Goal: Information Seeking & Learning: Learn about a topic

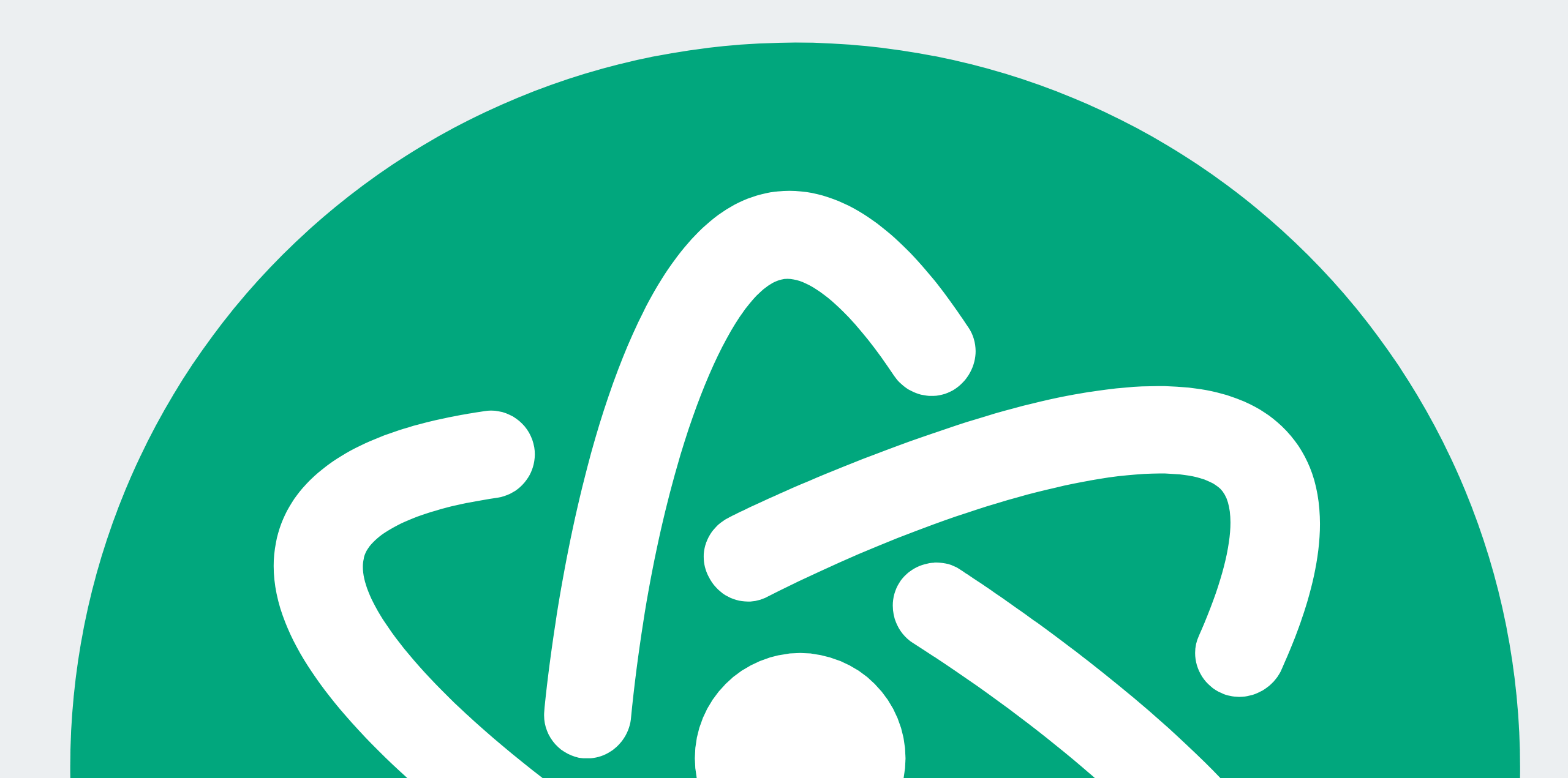
scroll to position [25495, 0]
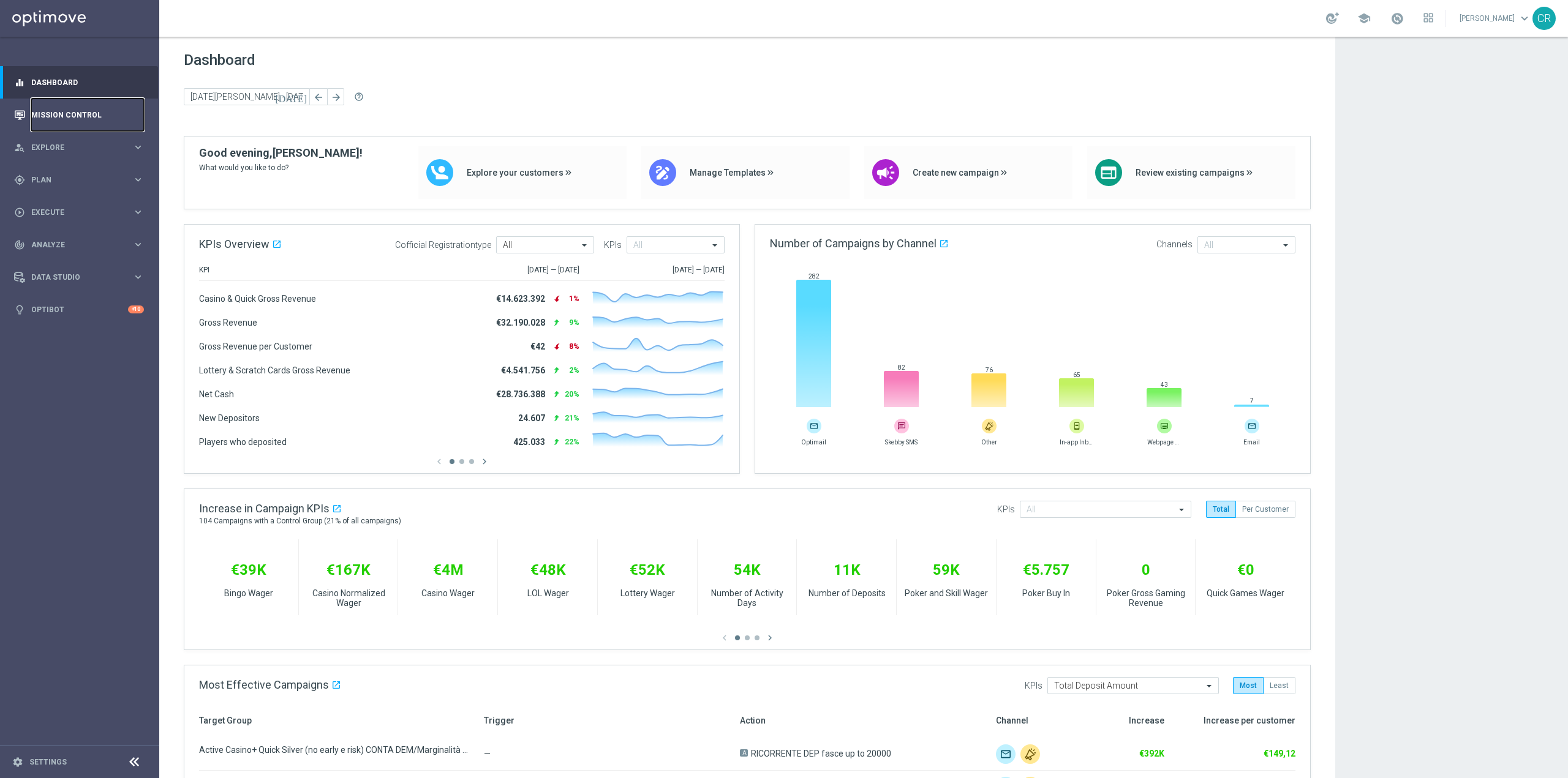
click at [81, 112] on link "Mission Control" at bounding box center [87, 114] width 112 height 33
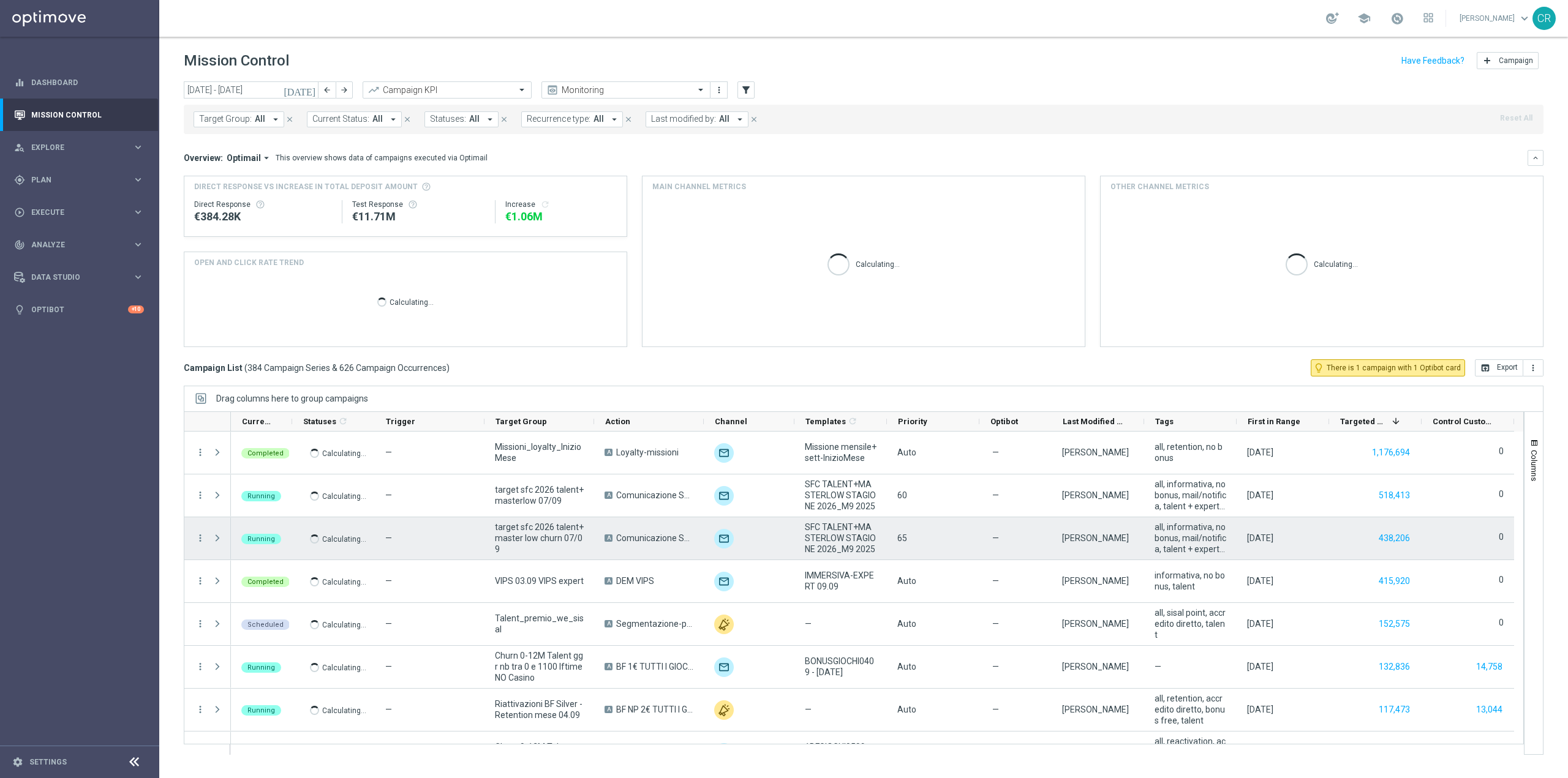
click at [309, 93] on icon "[DATE]" at bounding box center [300, 90] width 33 height 11
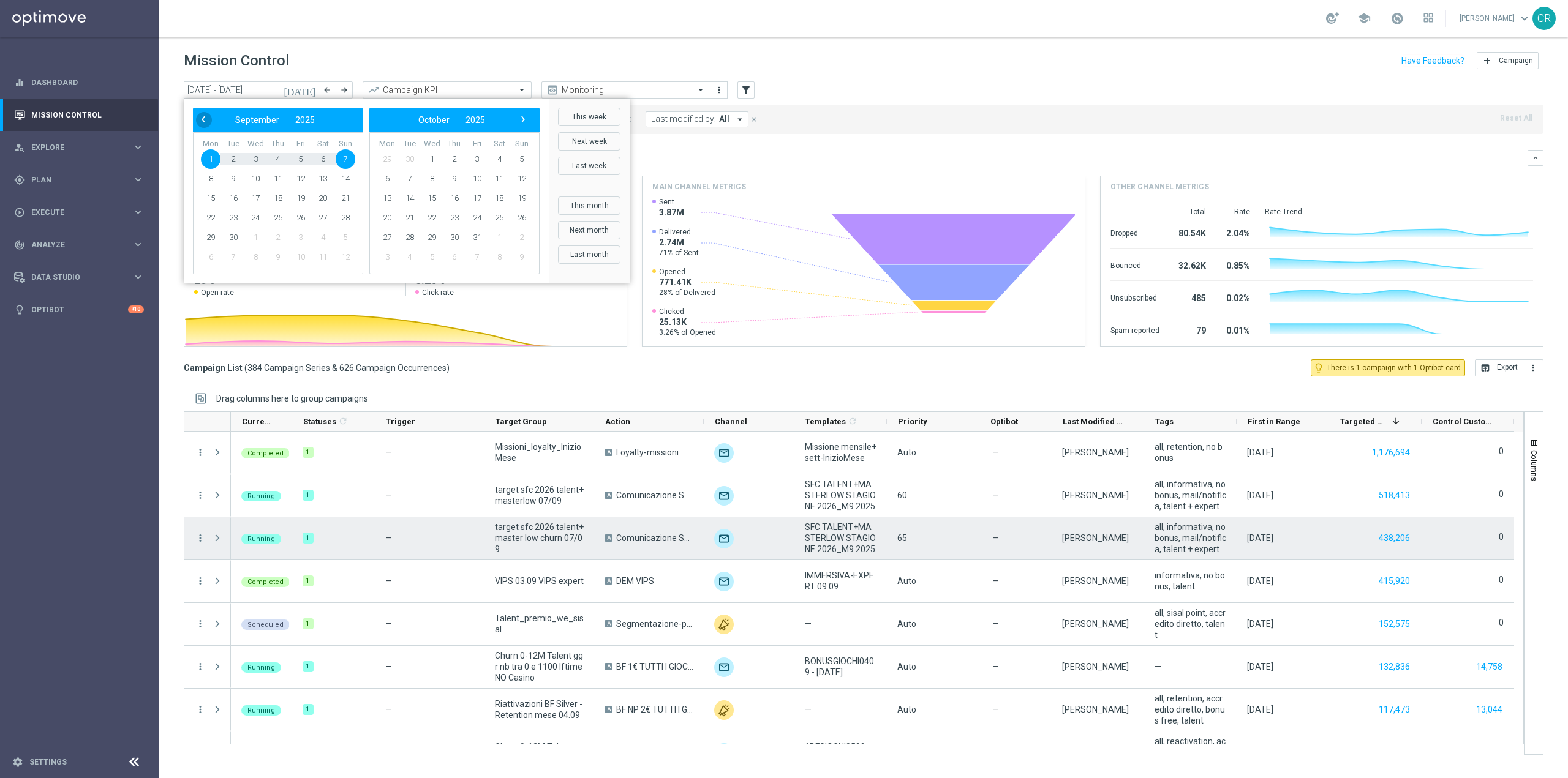
click at [206, 120] on span "‹" at bounding box center [203, 119] width 16 height 16
click at [319, 240] on span "30" at bounding box center [322, 237] width 20 height 20
click at [348, 238] on span "31" at bounding box center [345, 237] width 20 height 20
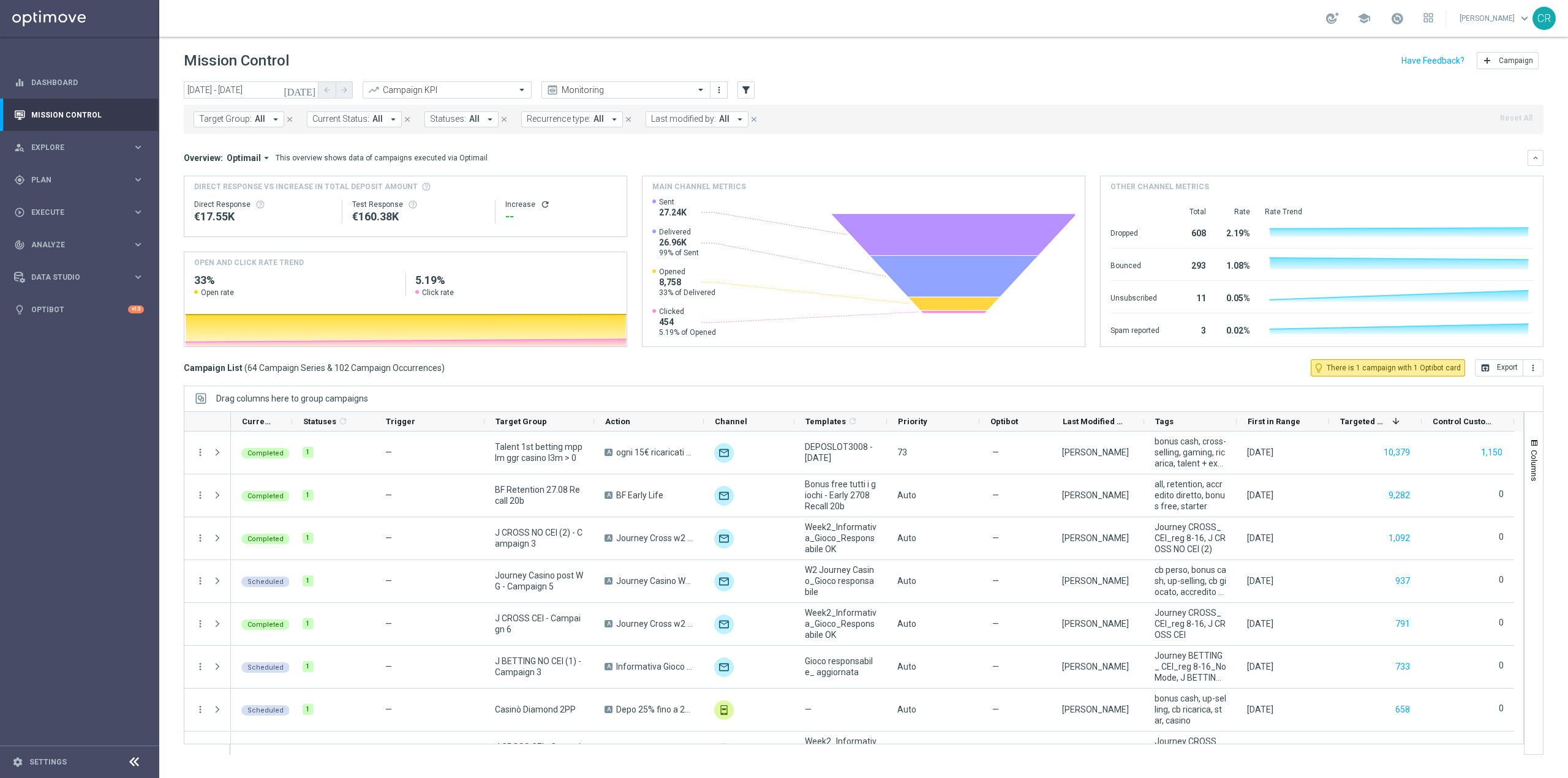
click at [311, 88] on icon "[DATE]" at bounding box center [300, 90] width 33 height 11
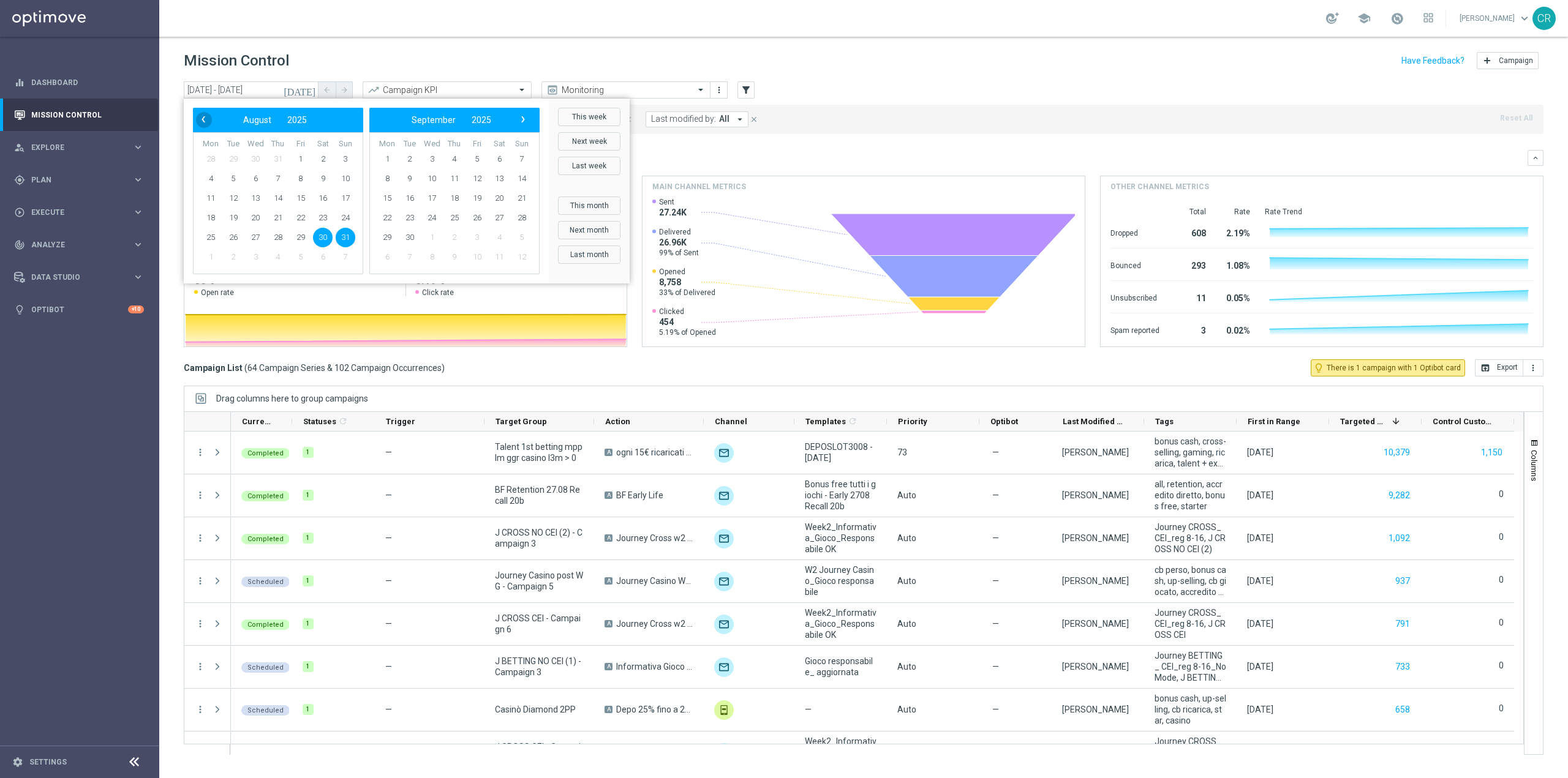
click at [209, 118] on span "‹" at bounding box center [203, 119] width 16 height 16
click at [259, 237] on span "30" at bounding box center [255, 237] width 20 height 20
click at [277, 237] on span "31" at bounding box center [277, 237] width 20 height 20
type input "[DATE] - [DATE]"
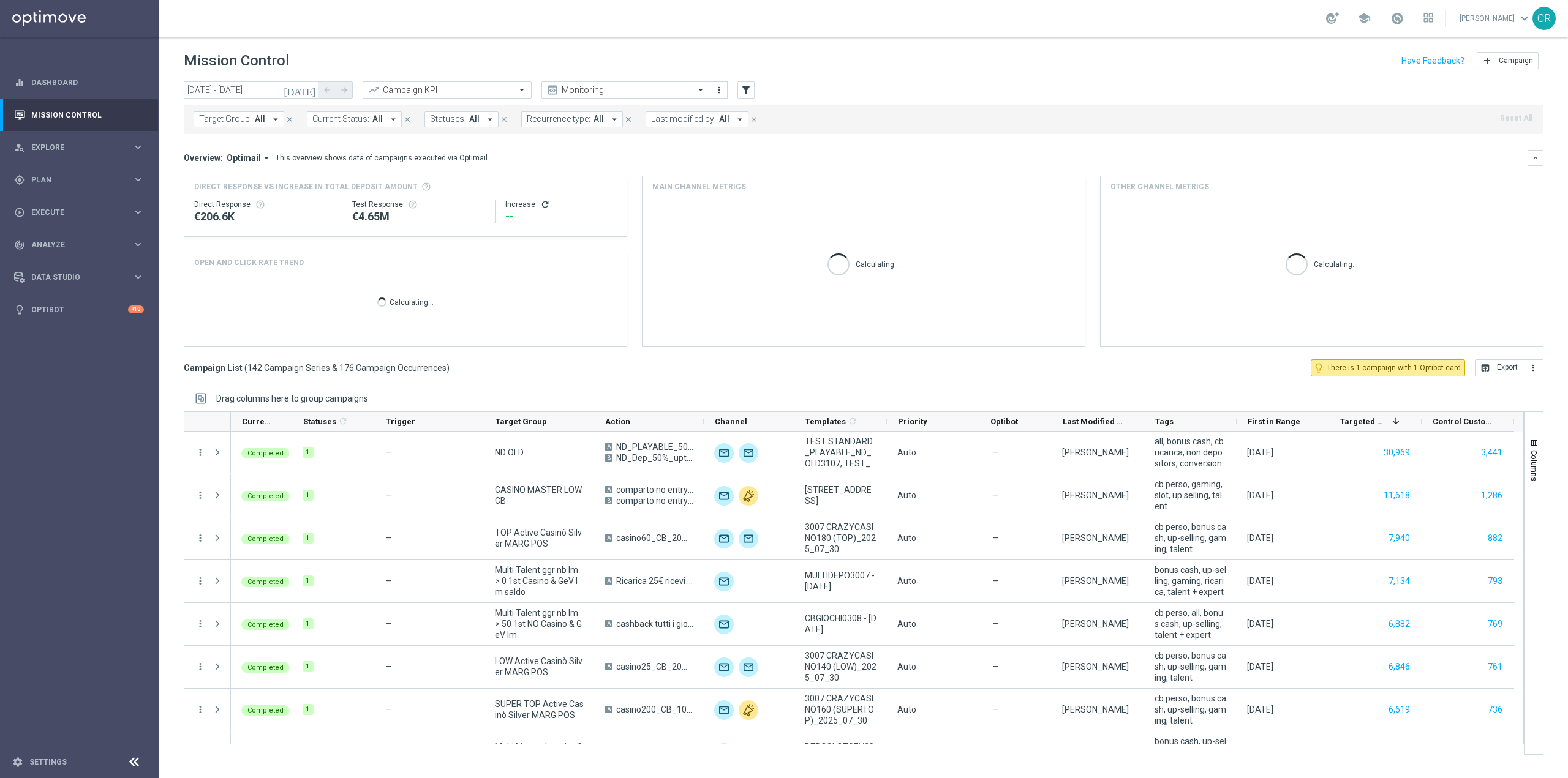
click at [231, 110] on div "Target Group: All arrow_drop_down close Current Status: All arrow_drop_down clo…" at bounding box center [864, 119] width 1360 height 29
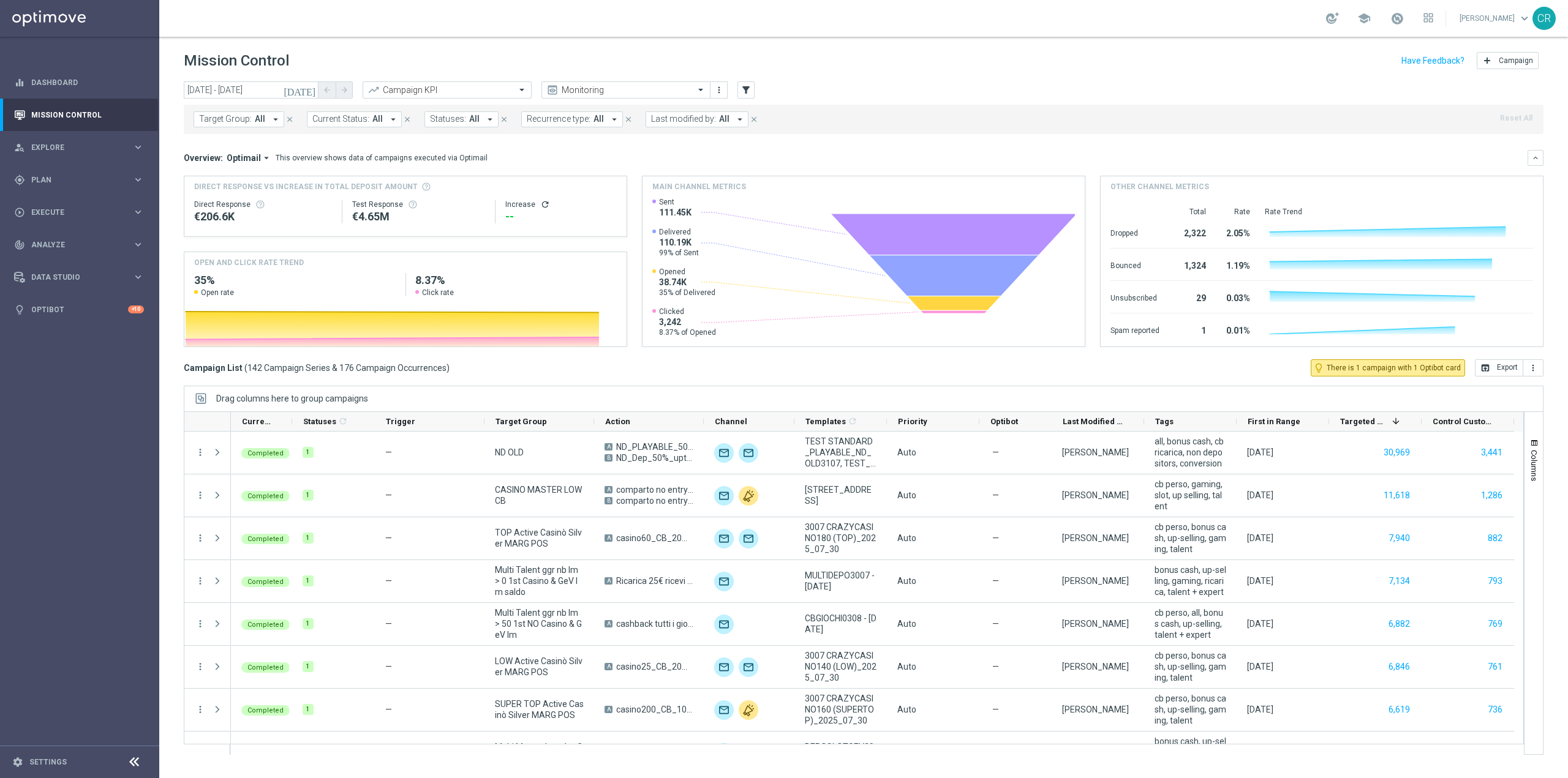
click at [231, 121] on span "Target Group:" at bounding box center [226, 119] width 52 height 10
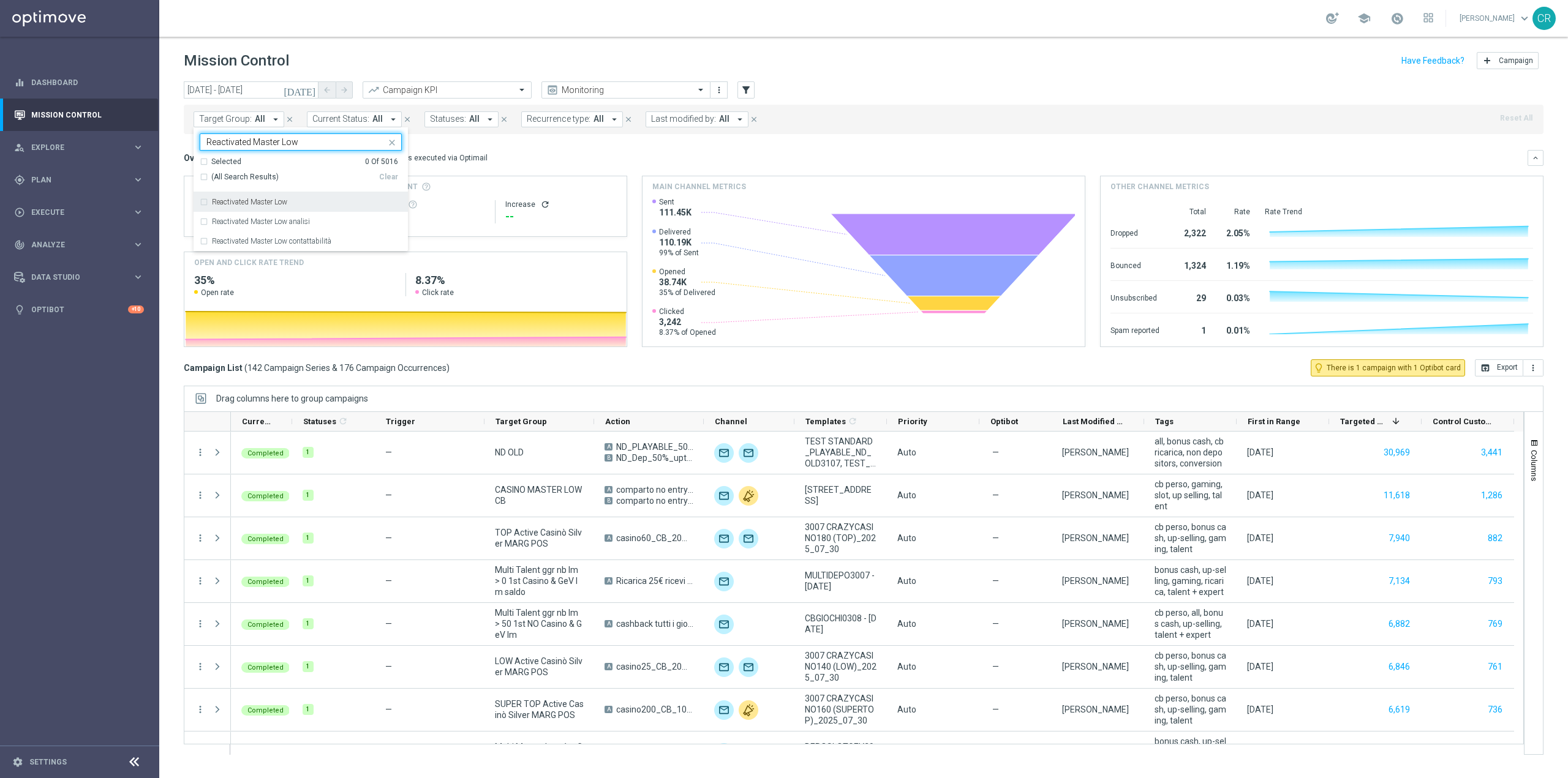
click at [272, 204] on label "Reactivated Master Low" at bounding box center [249, 202] width 75 height 7
type input "Reactivated Master Low"
click at [570, 138] on mini-dashboard "Overview: Optimail arrow_drop_down This overview shows data of campaigns execut…" at bounding box center [864, 246] width 1360 height 226
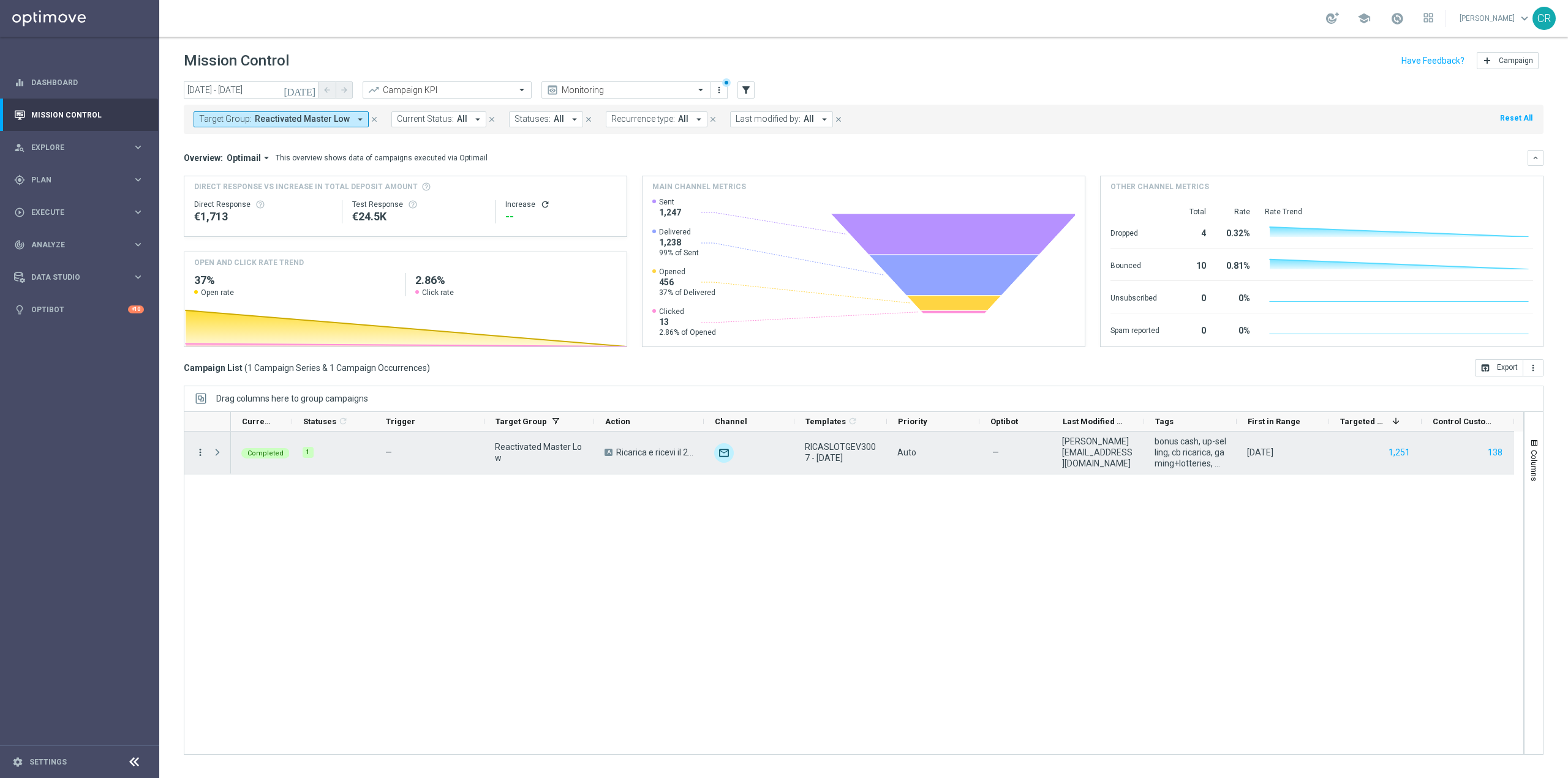
click at [199, 454] on icon "more_vert" at bounding box center [200, 452] width 11 height 11
click at [245, 534] on div "bar_chart Go to Campaign Analysis" at bounding box center [274, 528] width 138 height 17
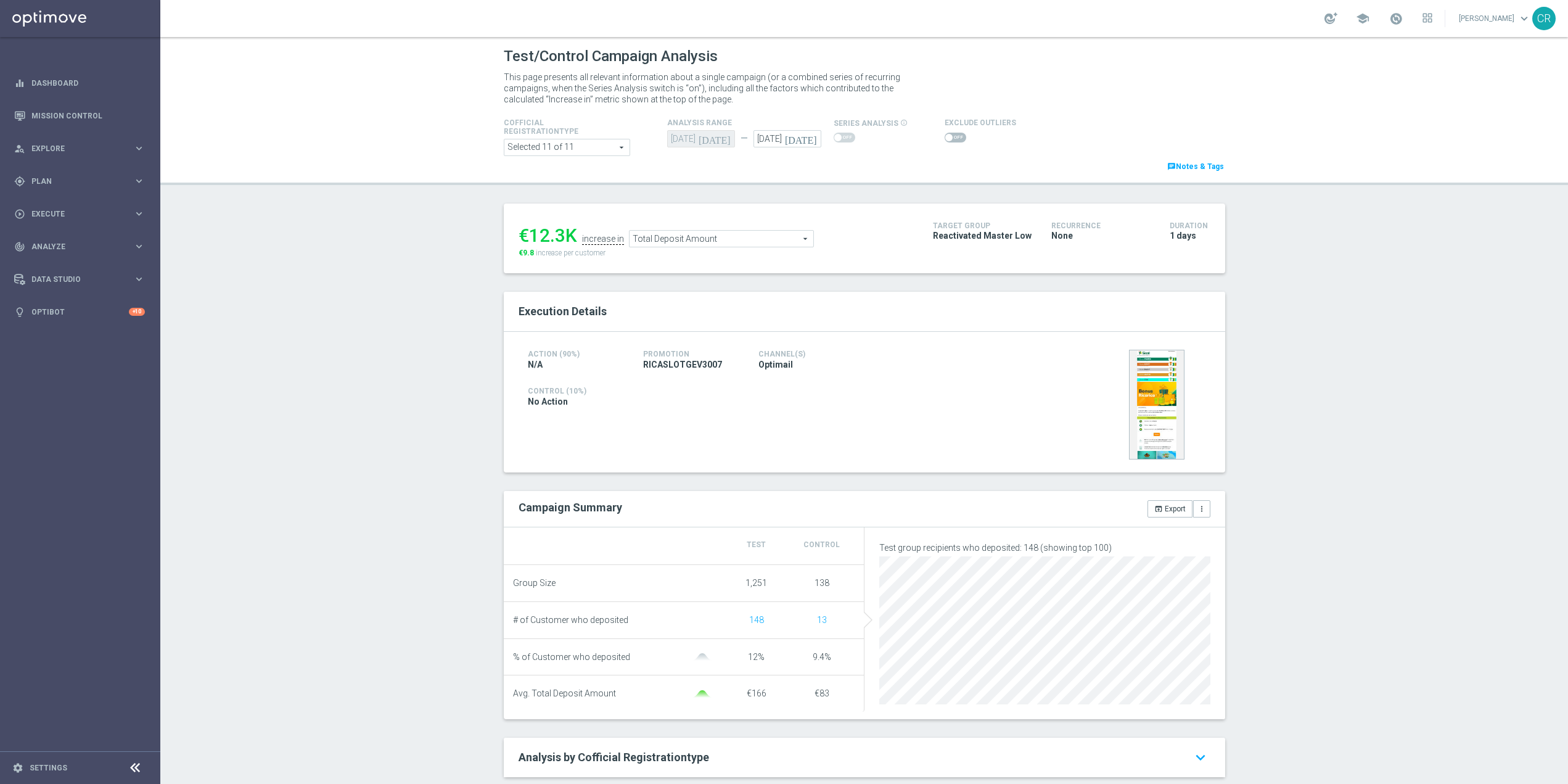
click at [757, 240] on span "Total Deposit Amount" at bounding box center [721, 239] width 184 height 16
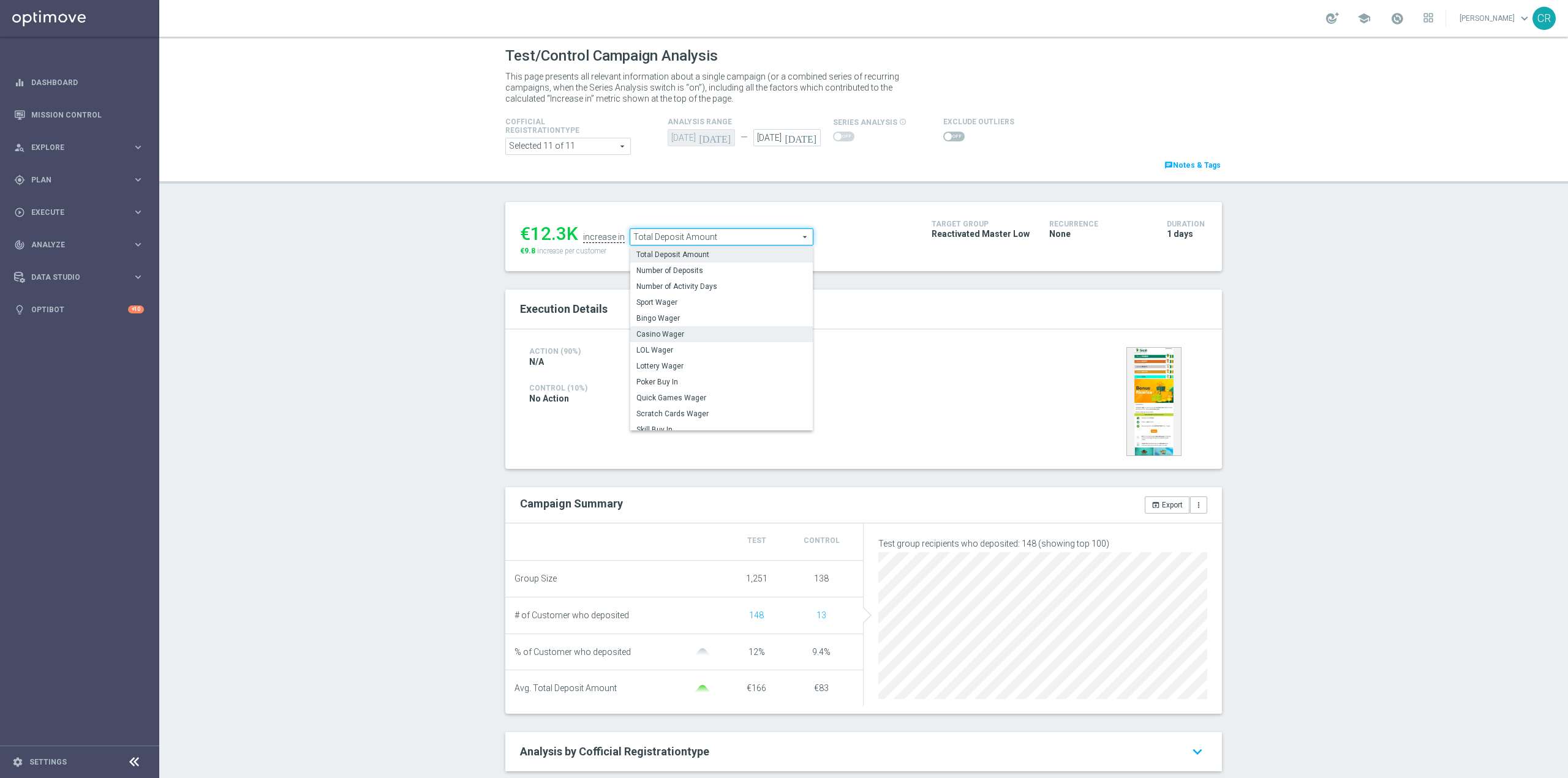
click at [726, 330] on label "Casino Wager" at bounding box center [721, 334] width 183 height 16
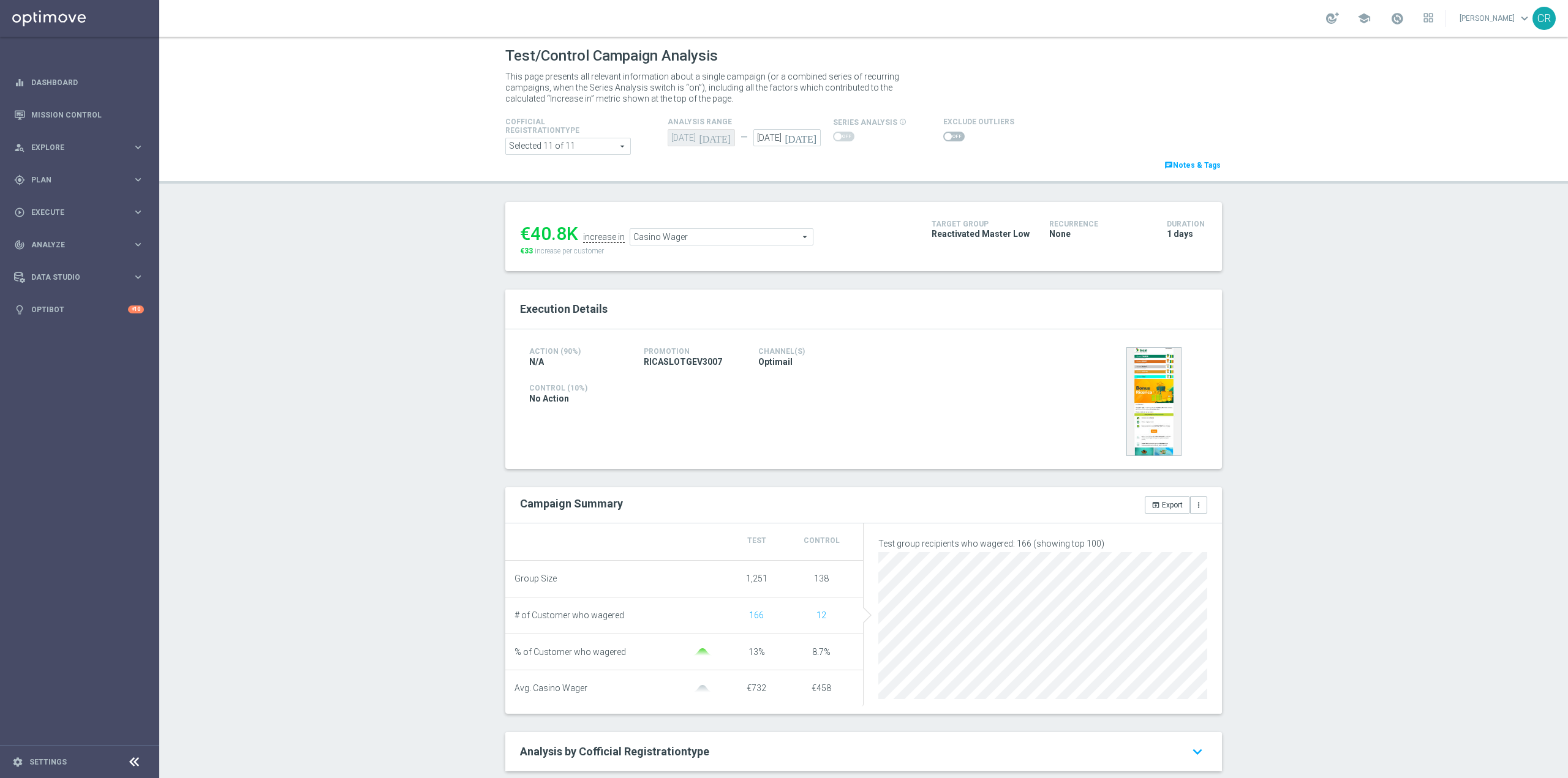
click at [728, 242] on span "Casino Wager" at bounding box center [721, 237] width 183 height 16
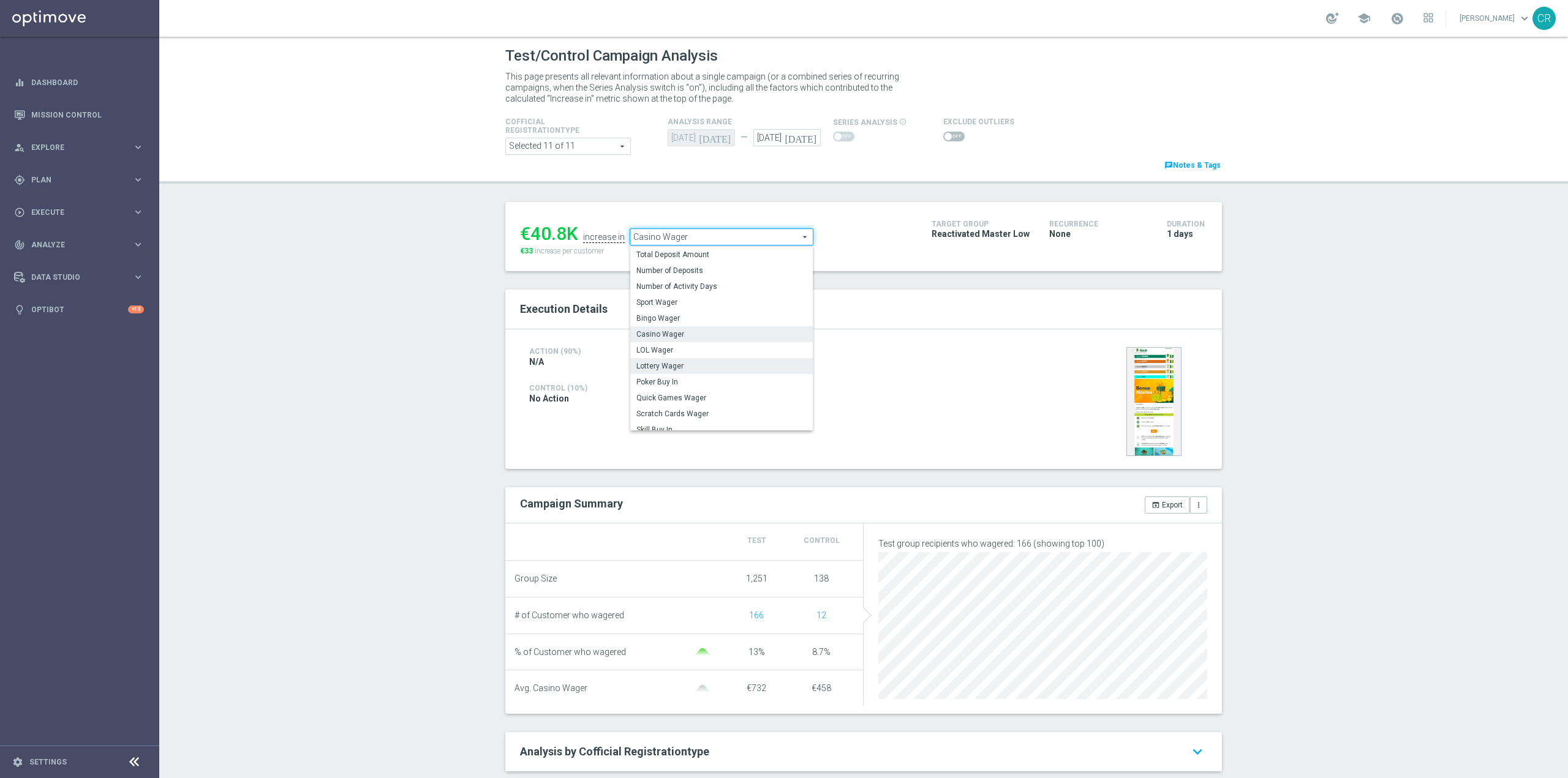
click at [712, 367] on span "Lottery Wager" at bounding box center [721, 366] width 170 height 9
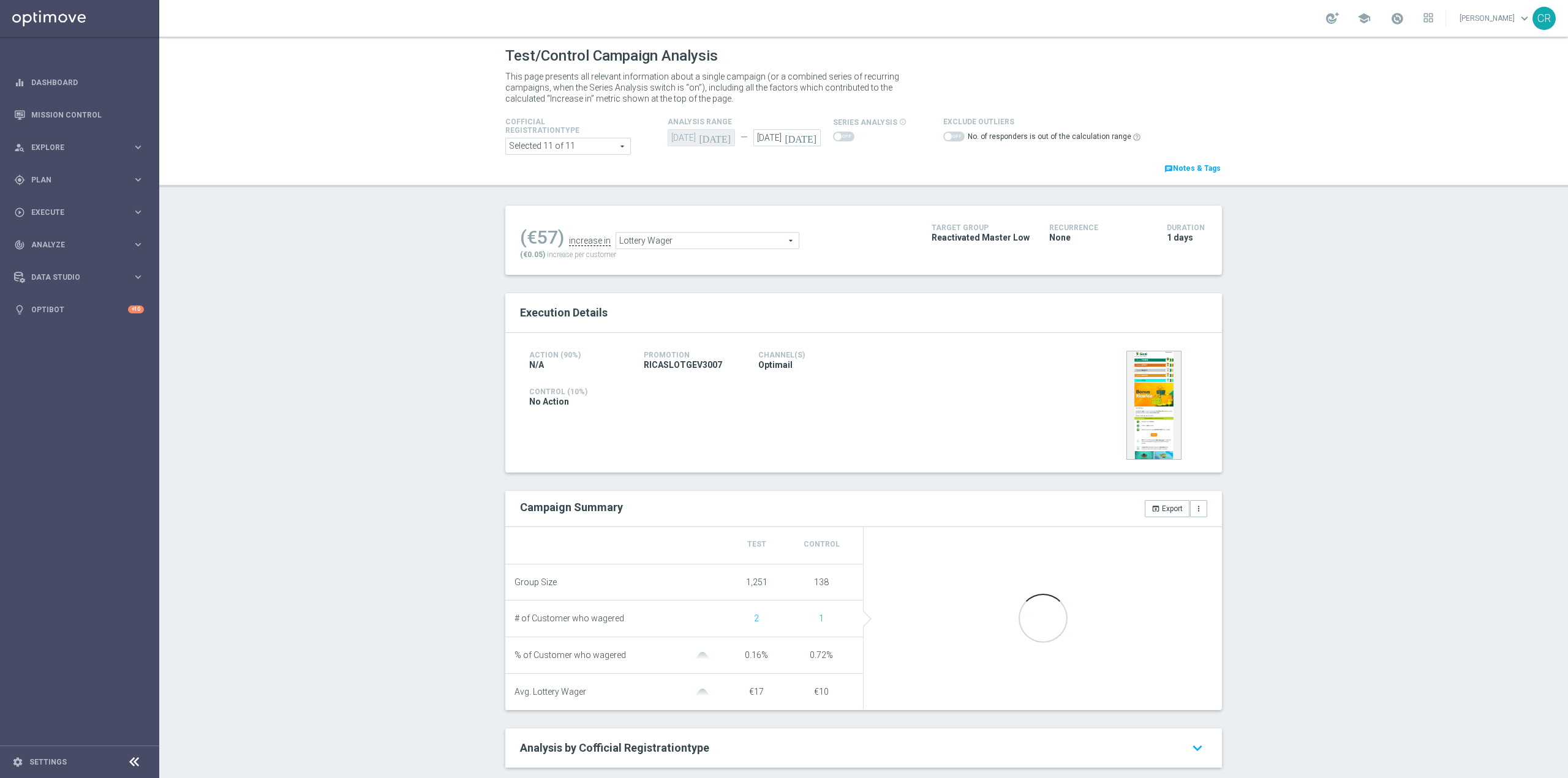
click at [742, 240] on span "Lottery Wager" at bounding box center [707, 240] width 183 height 16
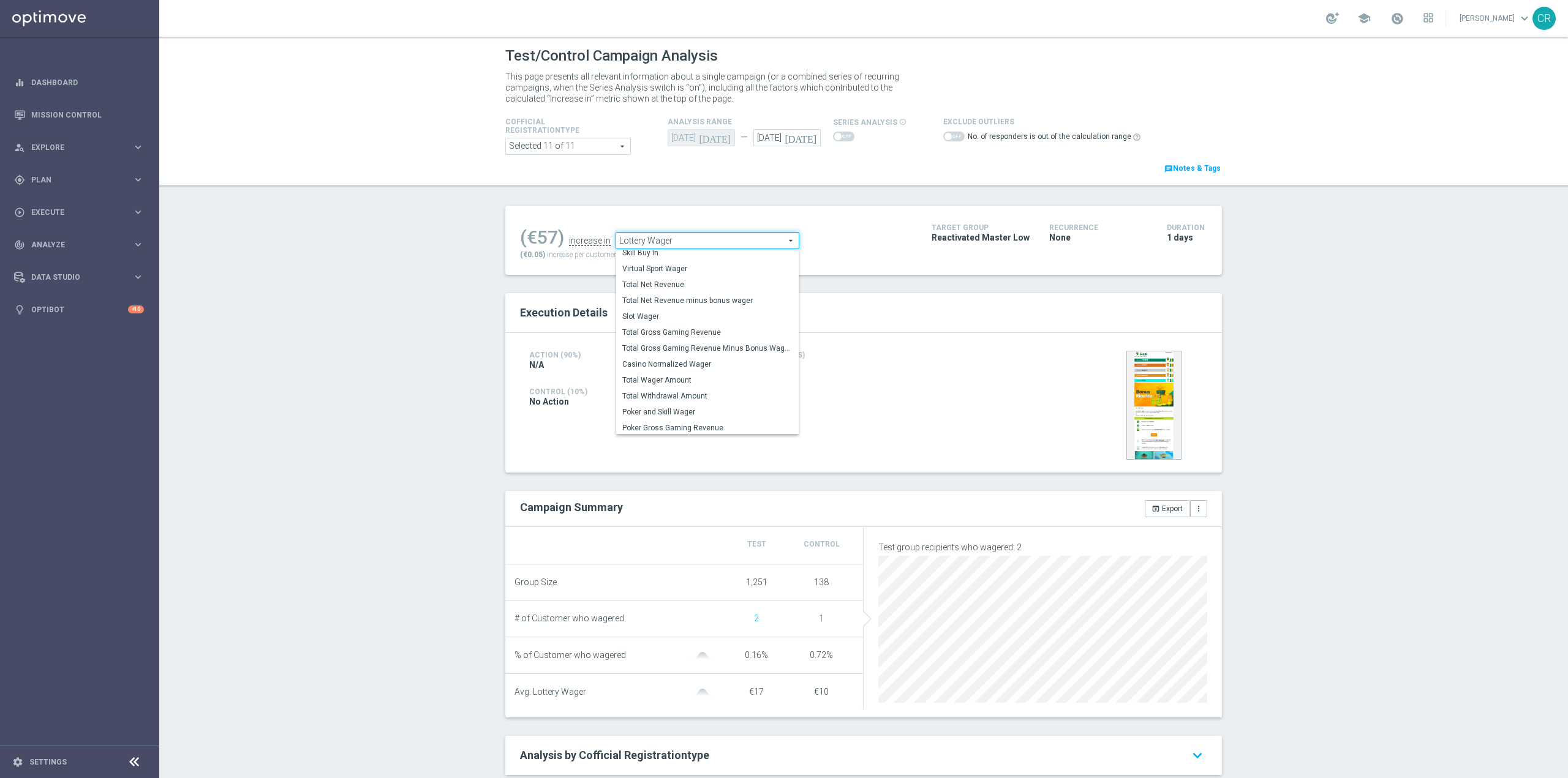
scroll to position [176, 0]
drag, startPoint x: 696, startPoint y: 373, endPoint x: 702, endPoint y: 377, distance: 7.2
click at [696, 374] on label "Total Wager Amount" at bounding box center [707, 378] width 183 height 16
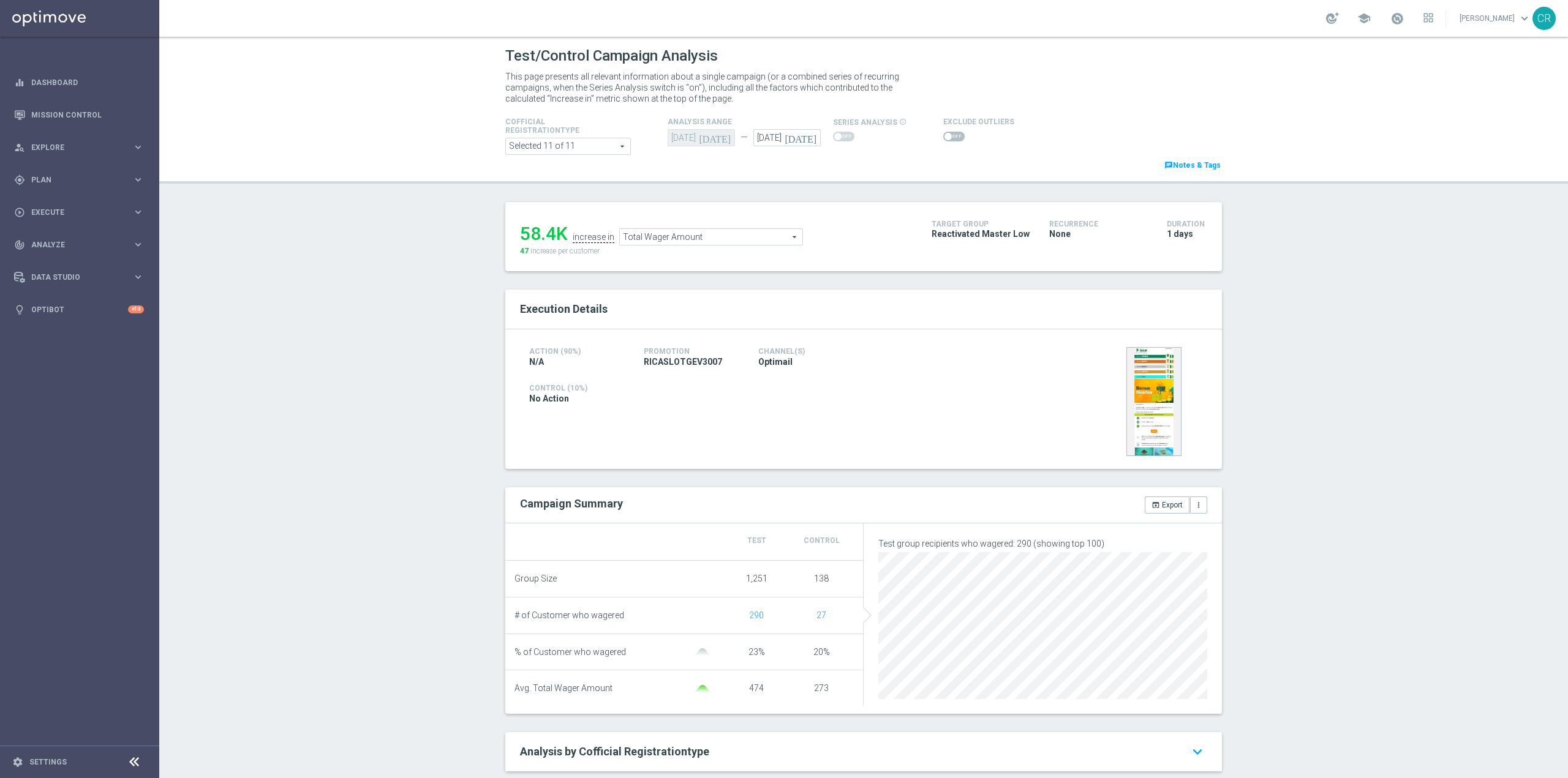
click at [749, 234] on span "Total Wager Amount" at bounding box center [711, 237] width 183 height 16
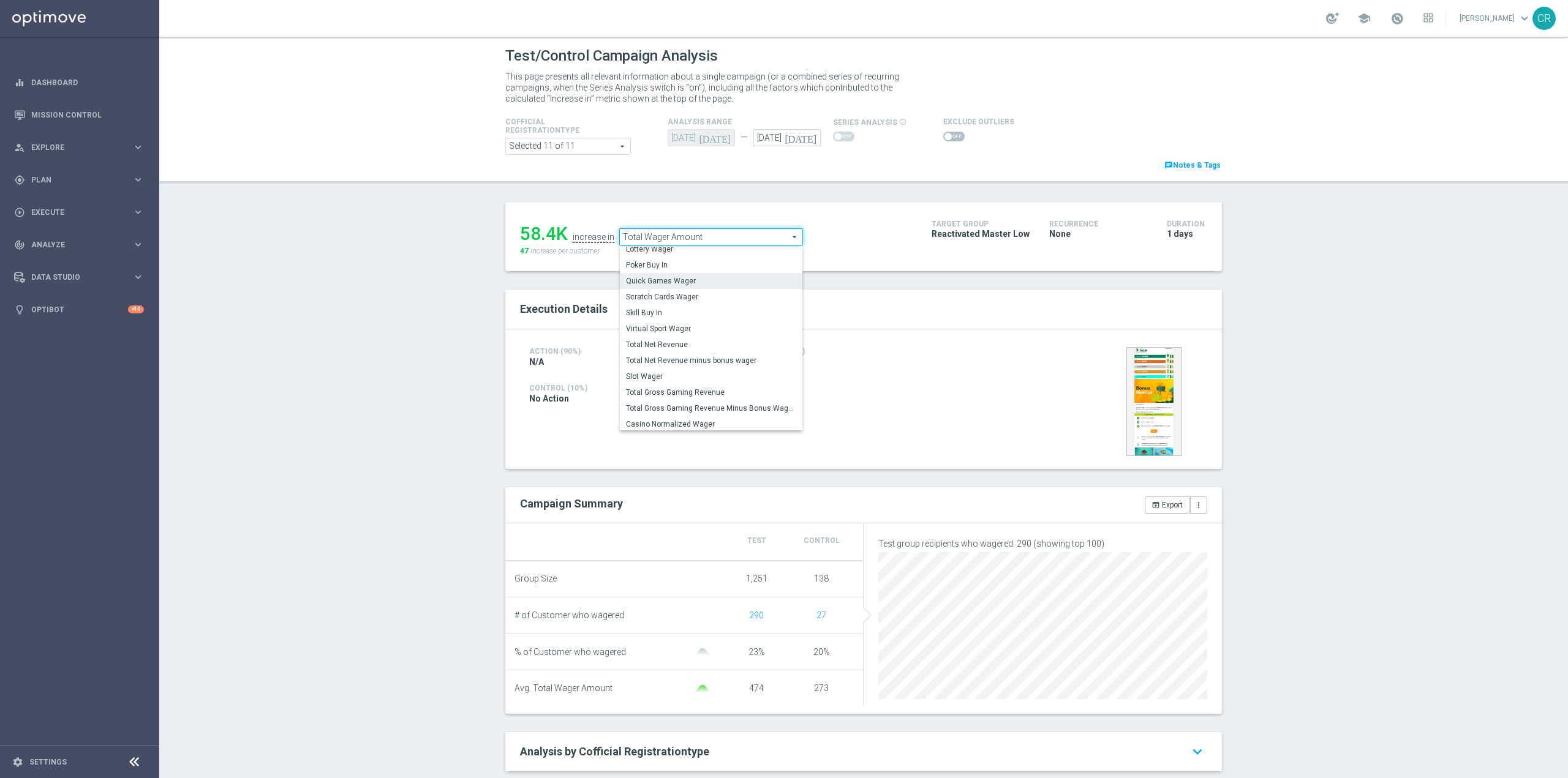
scroll to position [118, 0]
click at [721, 294] on span "Scratch Cards Wager" at bounding box center [711, 291] width 170 height 9
type input "Scratch Cards Wager"
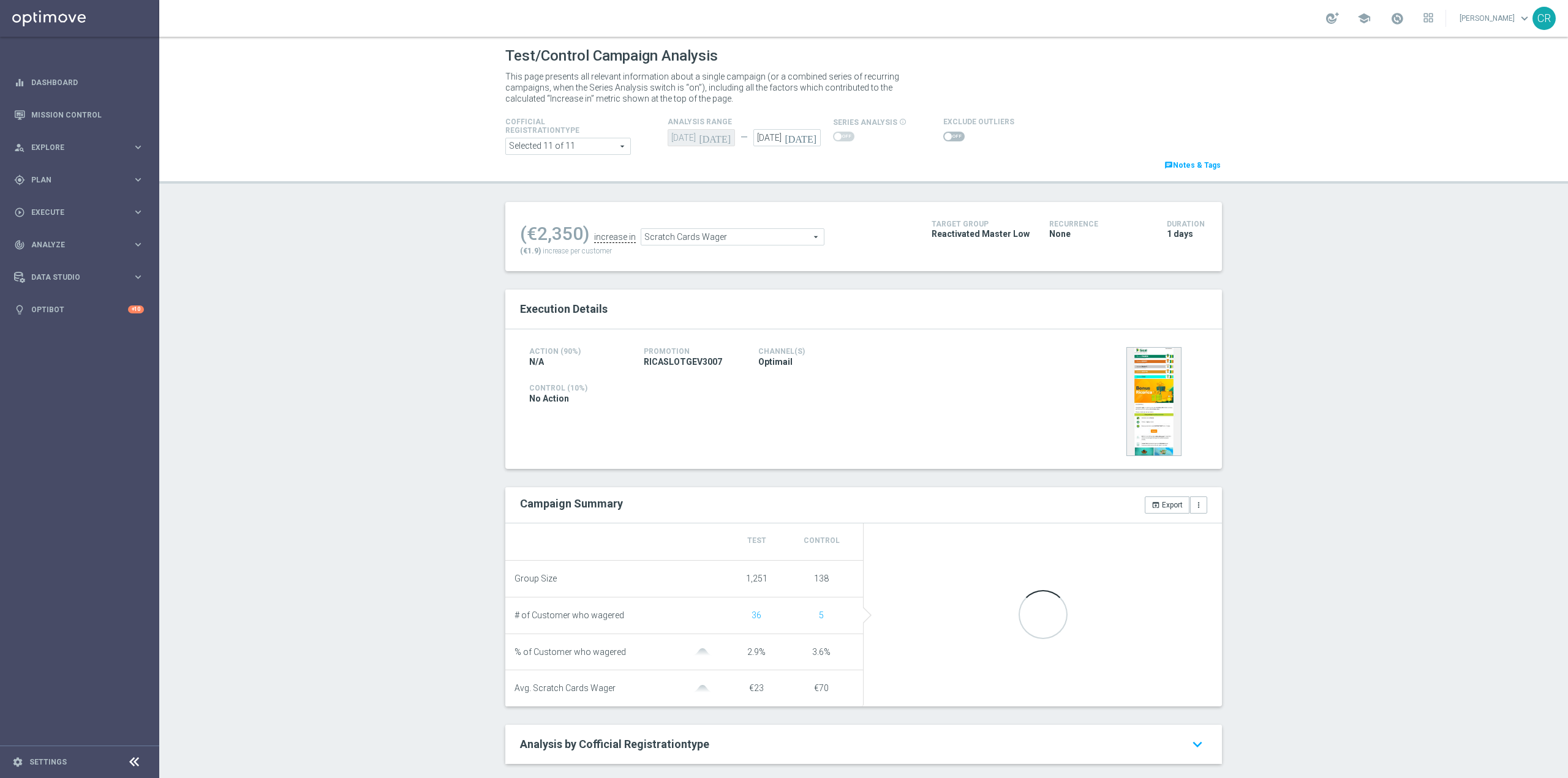
click at [944, 139] on span at bounding box center [948, 137] width 7 height 7
click at [943, 139] on input "checkbox" at bounding box center [954, 137] width 22 height 9
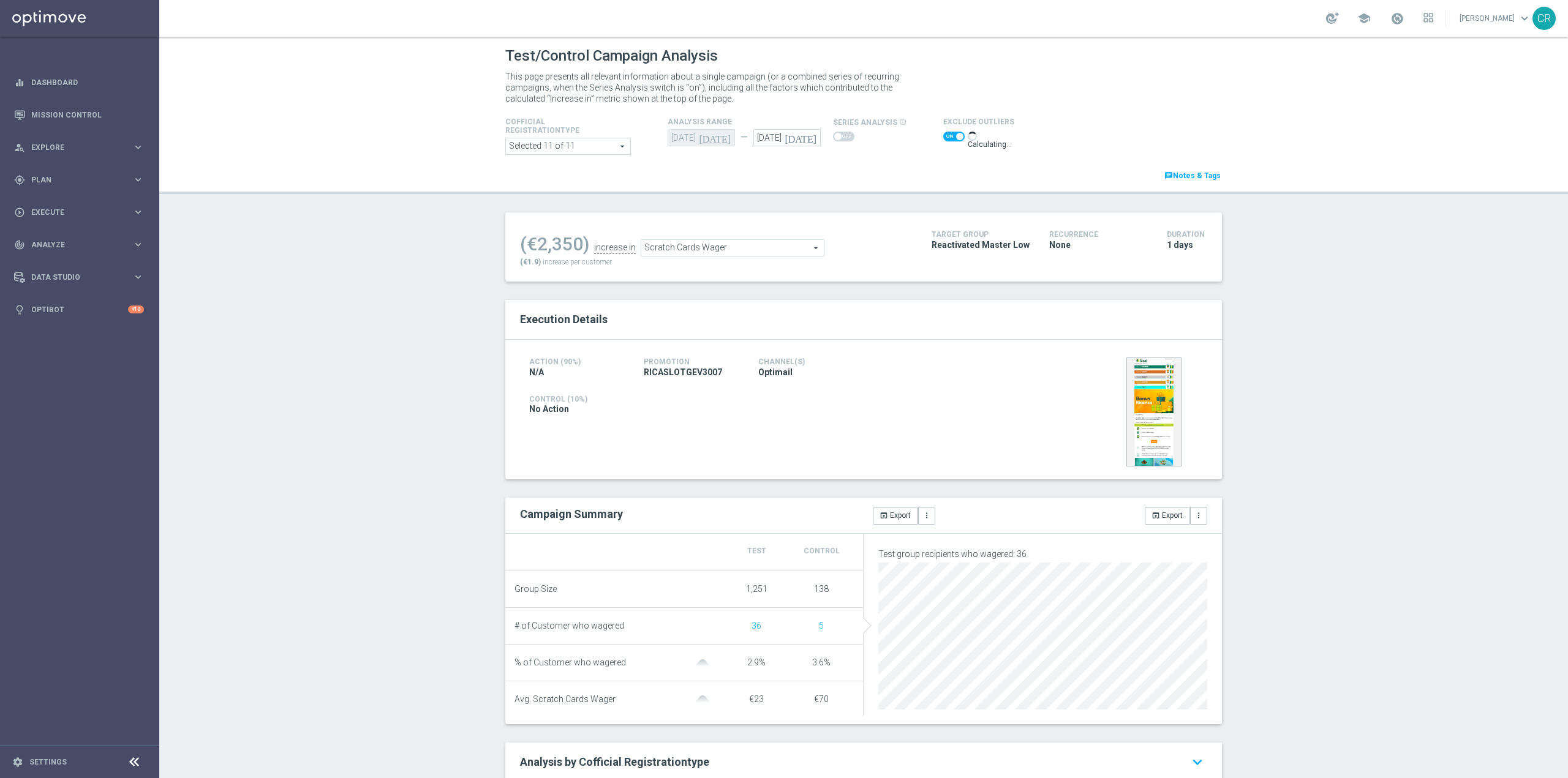
click at [761, 243] on section "(€2,350) increase in Scratch Cards Wager Scratch Cards Wager arrow_drop_down se…" at bounding box center [863, 247] width 717 height 69
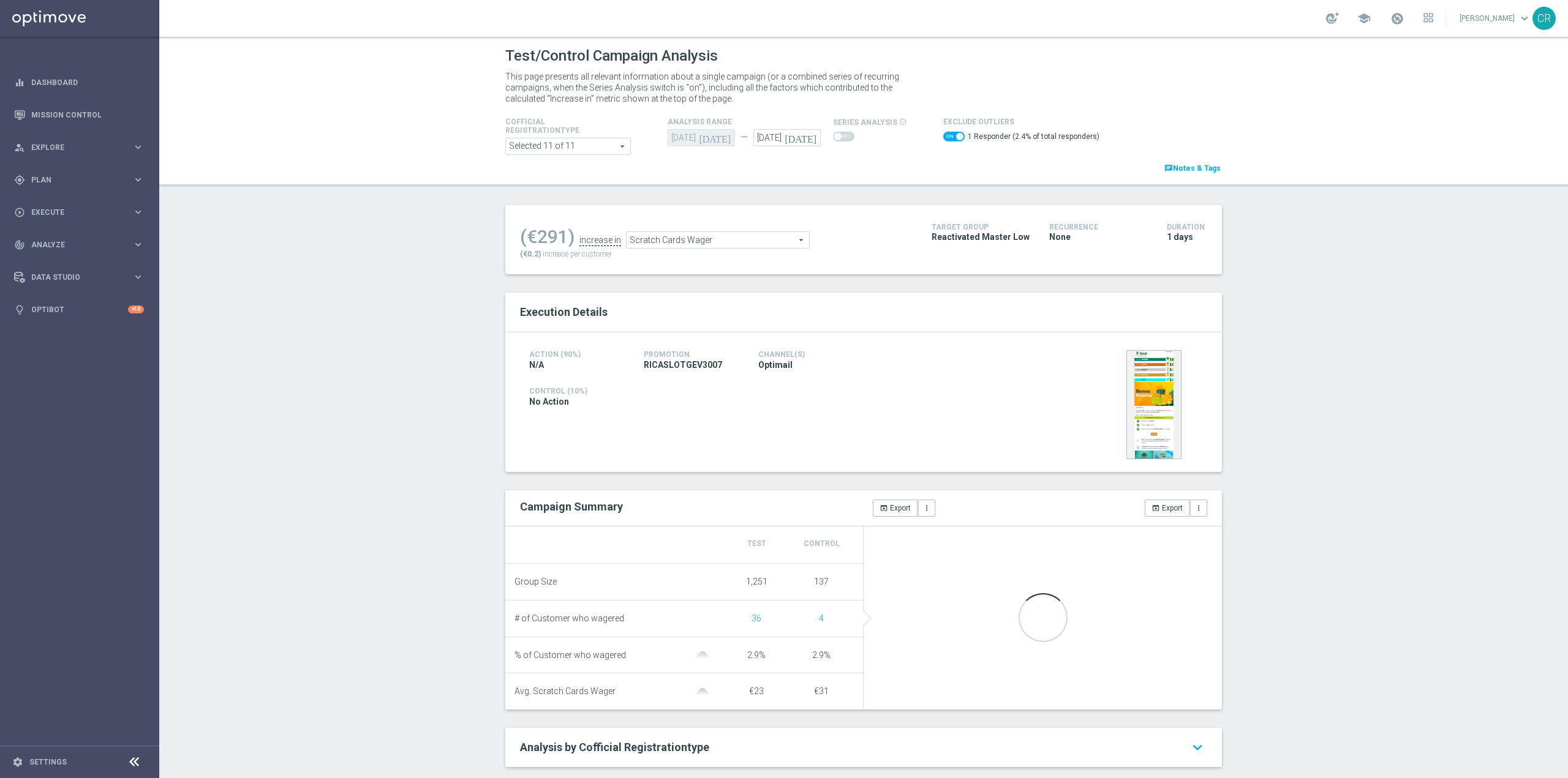
click at [734, 246] on span "Scratch Cards Wager" at bounding box center [717, 240] width 183 height 16
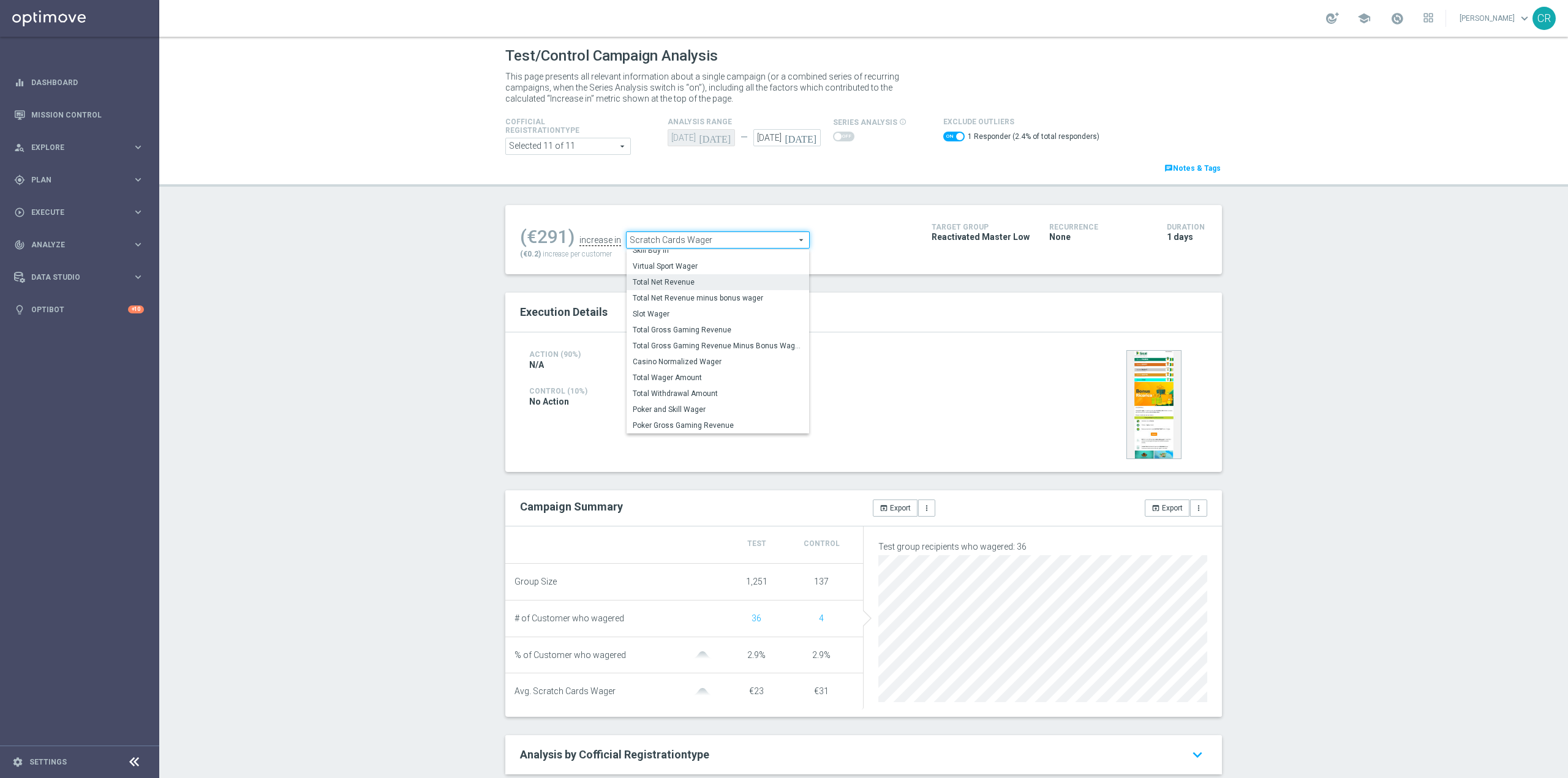
scroll to position [61, 0]
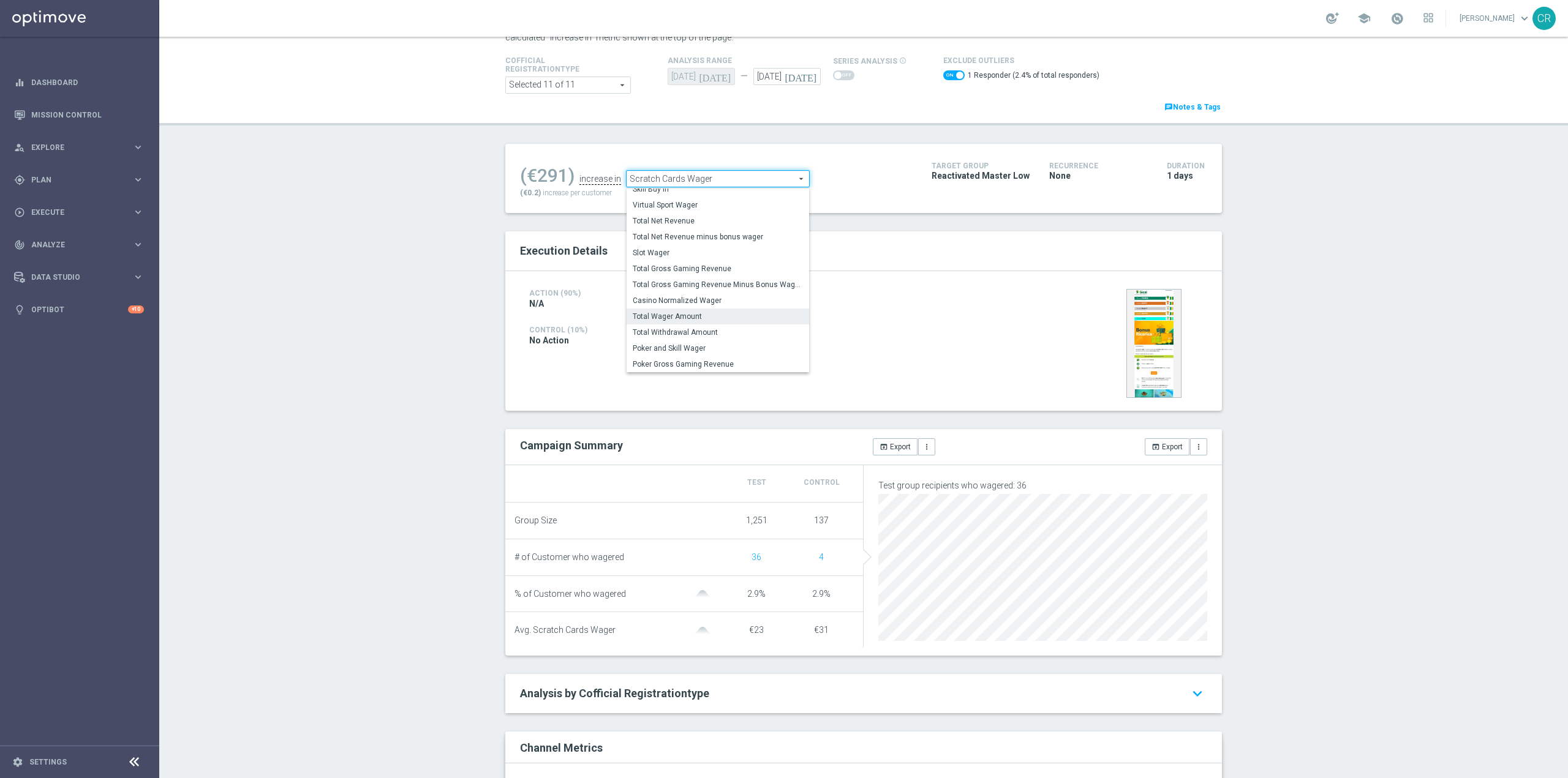
click at [733, 316] on span "Total Wager Amount" at bounding box center [717, 316] width 170 height 9
checkbox input "false"
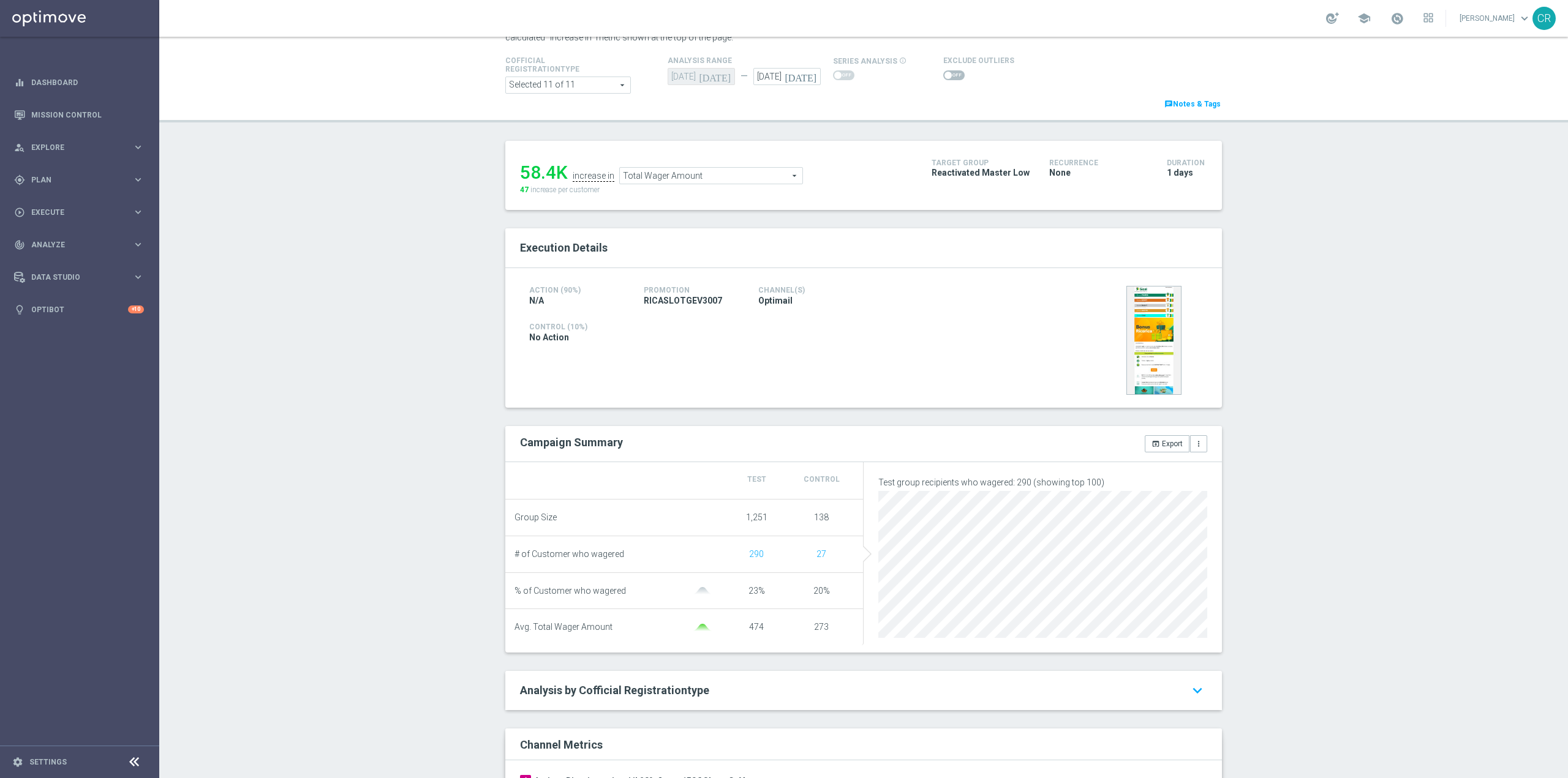
click at [739, 172] on span "Total Wager Amount" at bounding box center [711, 175] width 183 height 16
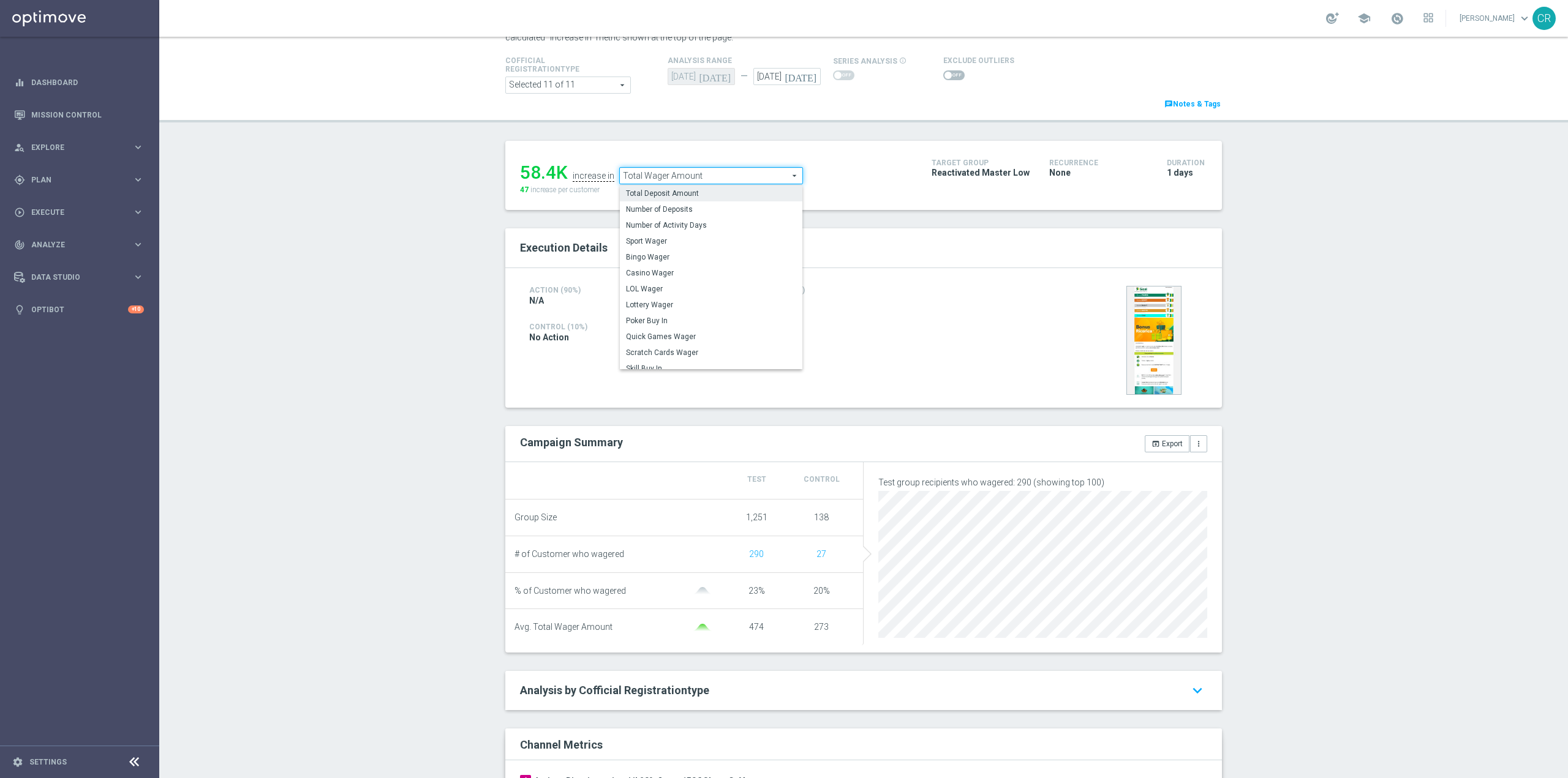
click at [707, 188] on label "Total Deposit Amount" at bounding box center [711, 193] width 183 height 16
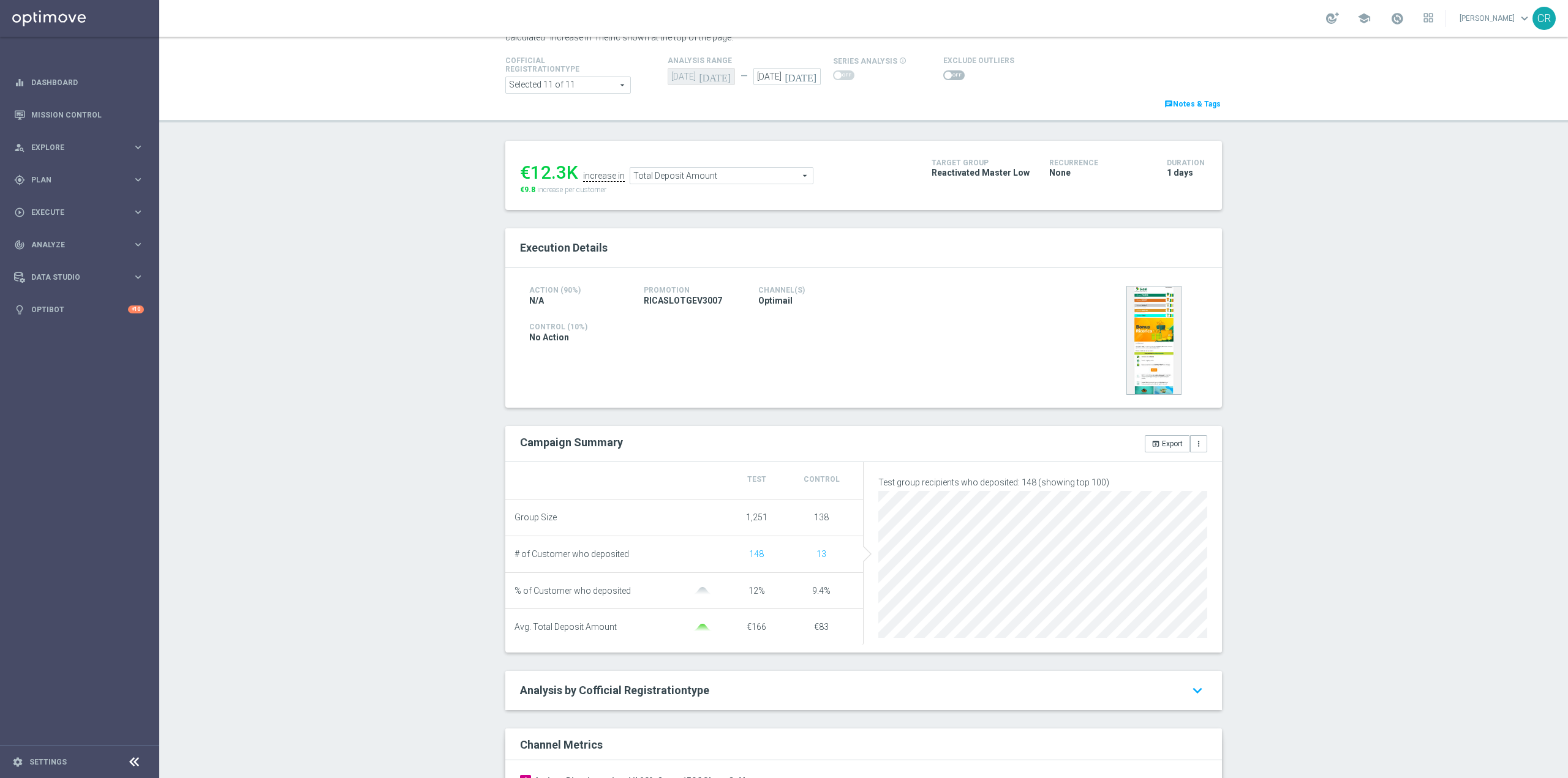
click at [712, 181] on span "Total Deposit Amount" at bounding box center [721, 175] width 183 height 16
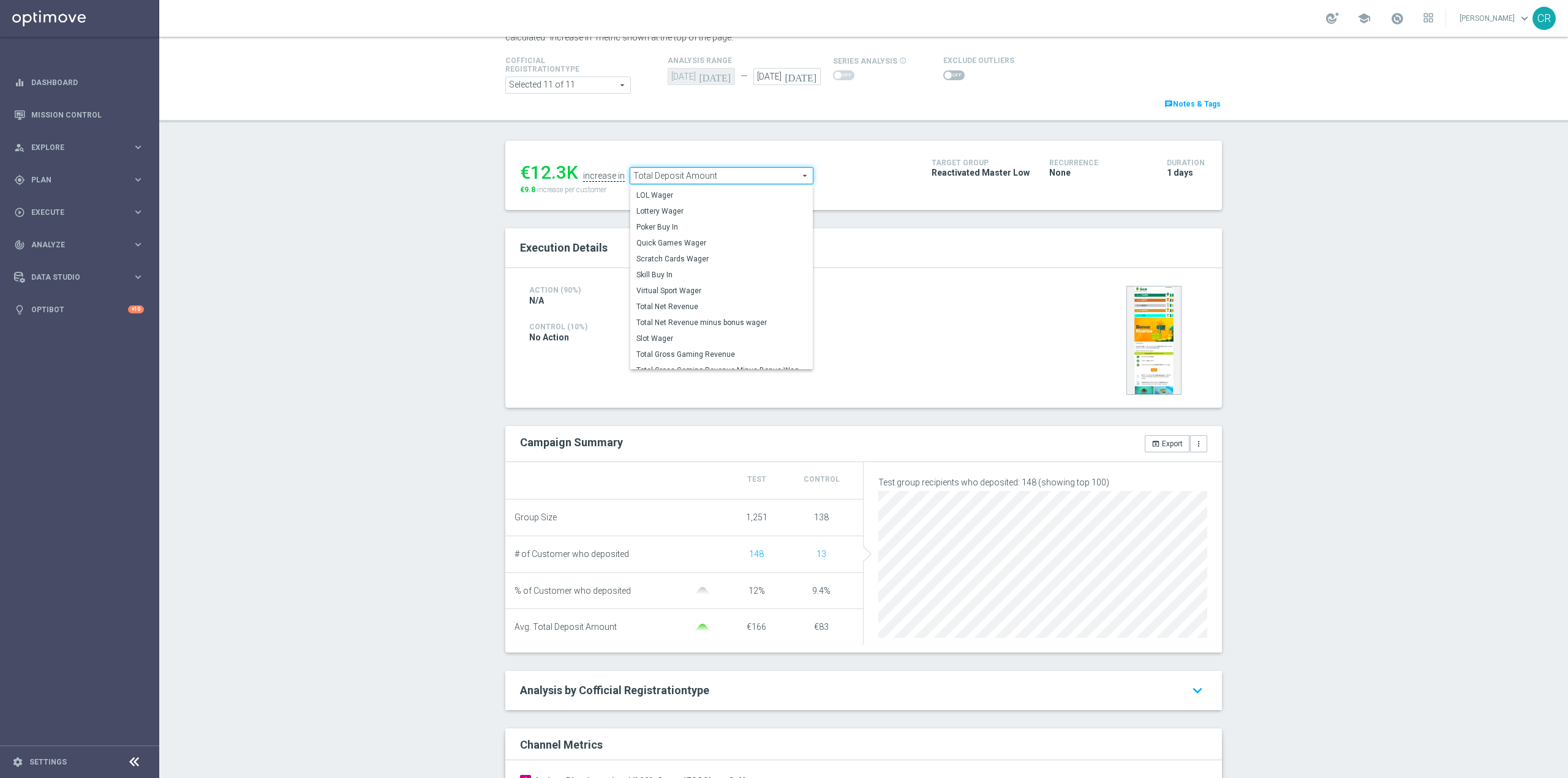
scroll to position [89, 0]
click at [728, 262] on span "Scratch Cards Wager" at bounding box center [721, 260] width 170 height 9
type input "Scratch Cards Wager"
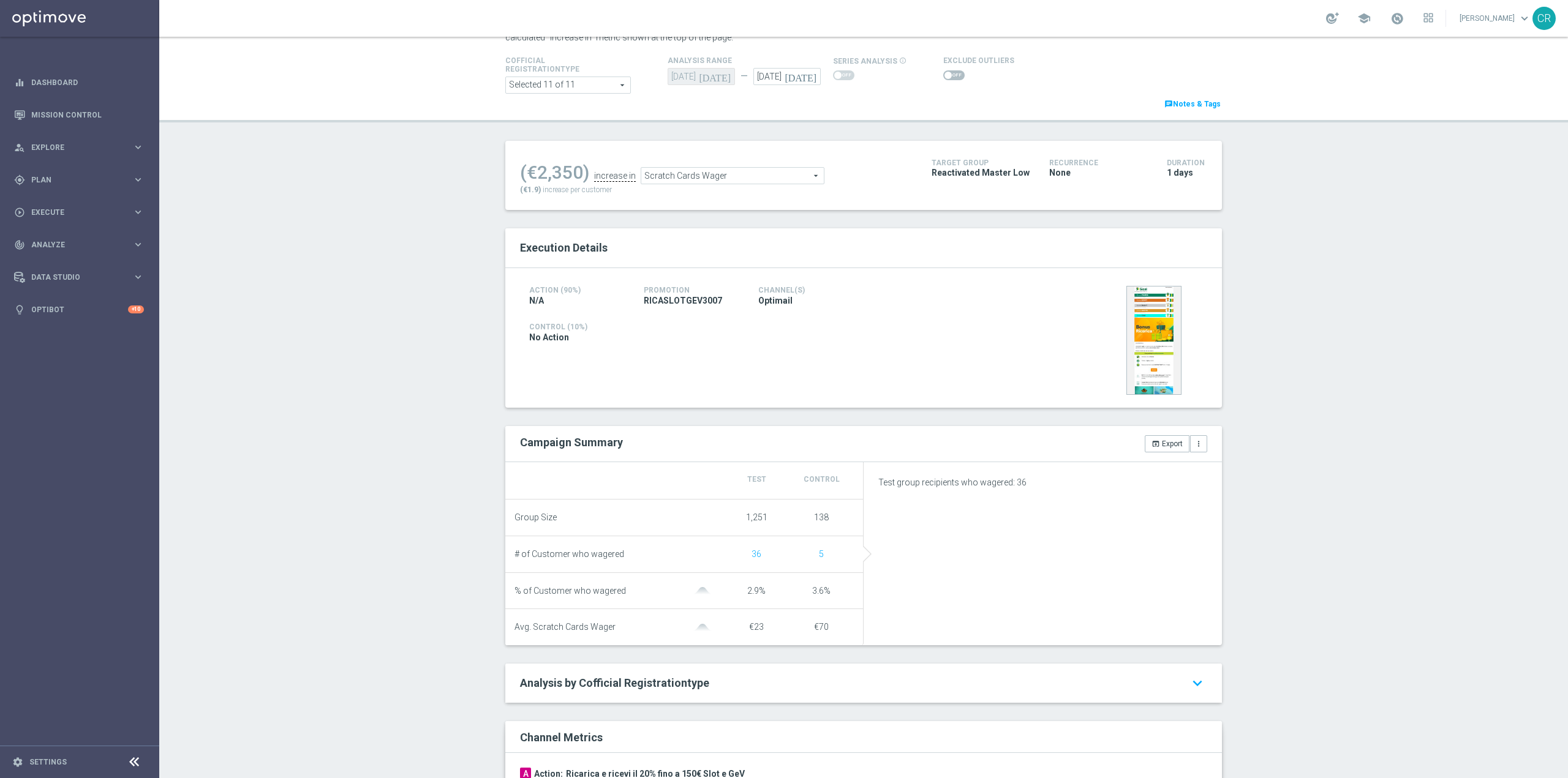
click at [945, 73] on span at bounding box center [954, 75] width 22 height 9
click at [945, 73] on input "checkbox" at bounding box center [954, 75] width 22 height 9
checkbox input "true"
